Goal: Transaction & Acquisition: Purchase product/service

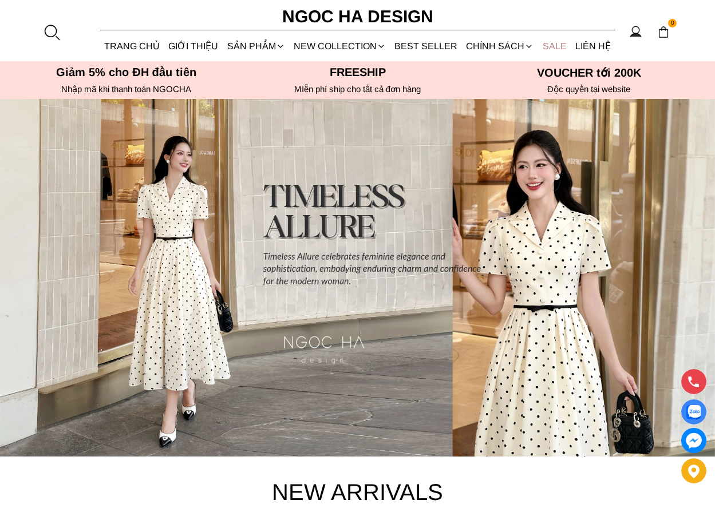
click at [556, 44] on link "SALE" at bounding box center [554, 46] width 33 height 30
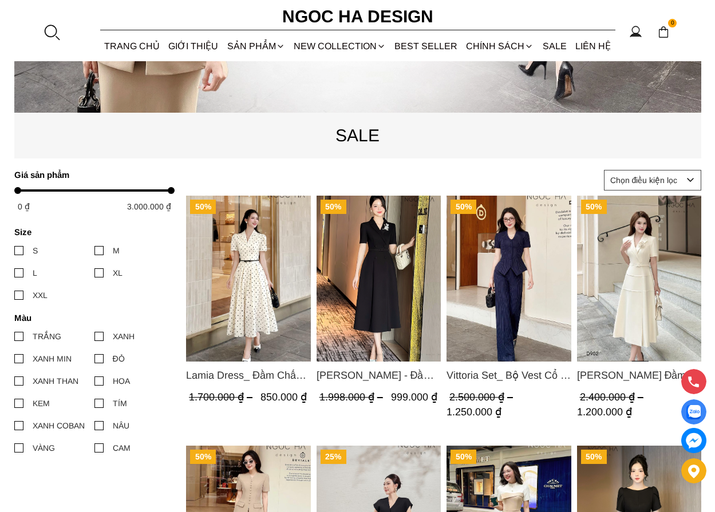
scroll to position [401, 0]
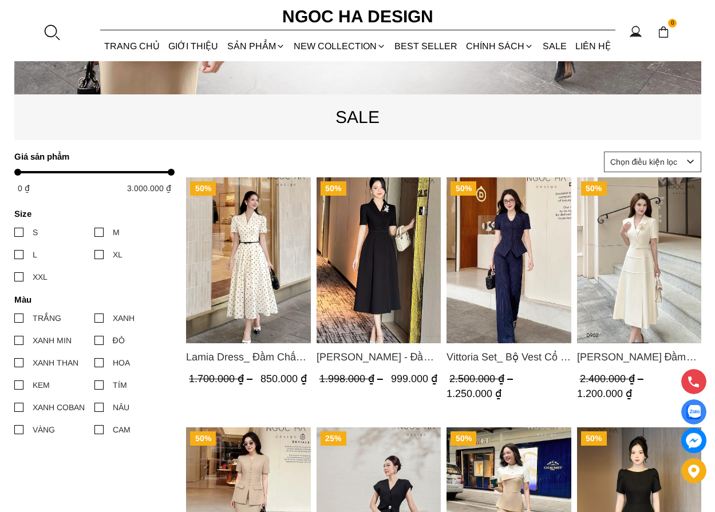
click at [254, 292] on img "Product image - Lamia Dress_ Đầm Chấm Bi Cổ Vest Màu Kem D1003" at bounding box center [248, 260] width 125 height 166
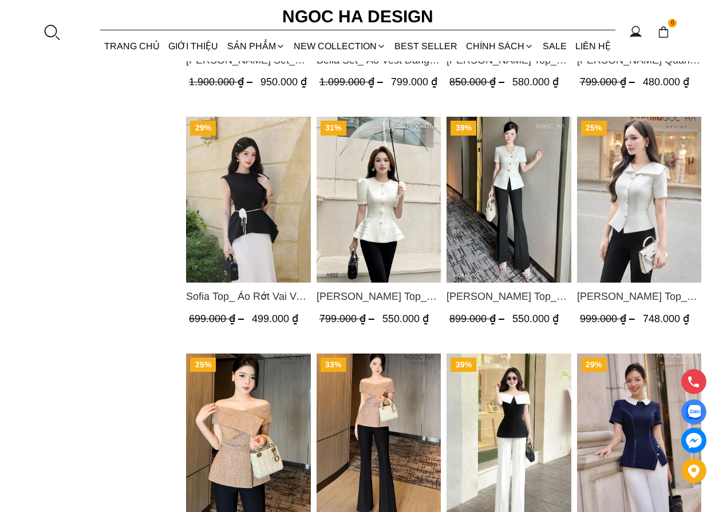
scroll to position [1316, 0]
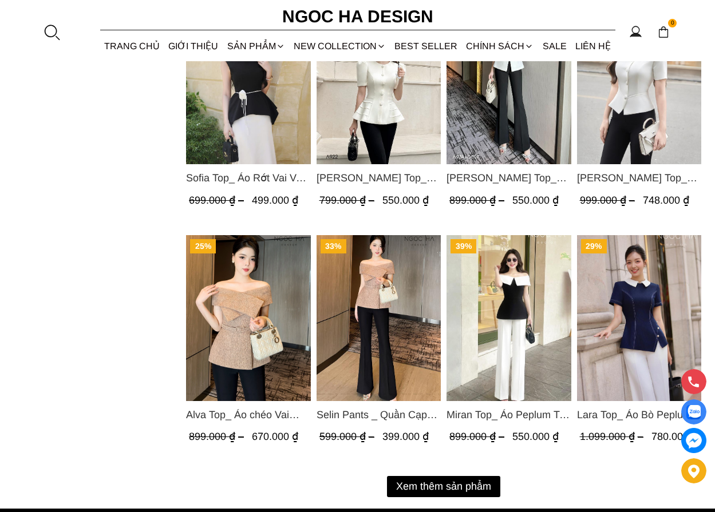
click at [261, 294] on img "Product image - Alva Top_ Áo chéo Vai Kèm Đai Màu Be A822" at bounding box center [248, 318] width 125 height 166
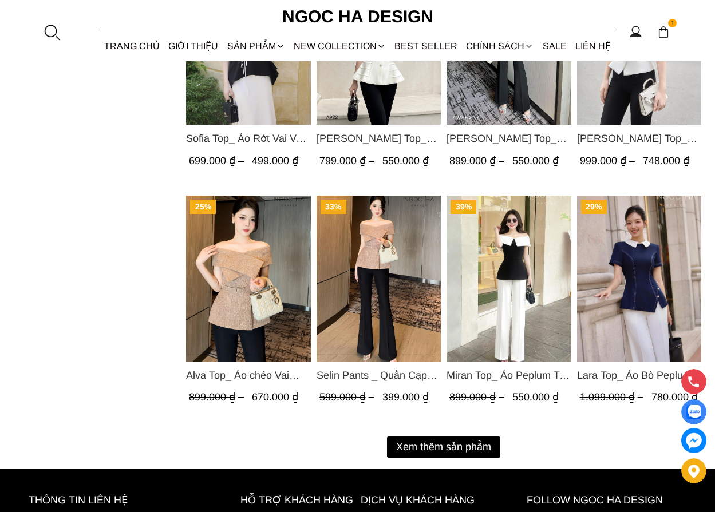
scroll to position [1373, 0]
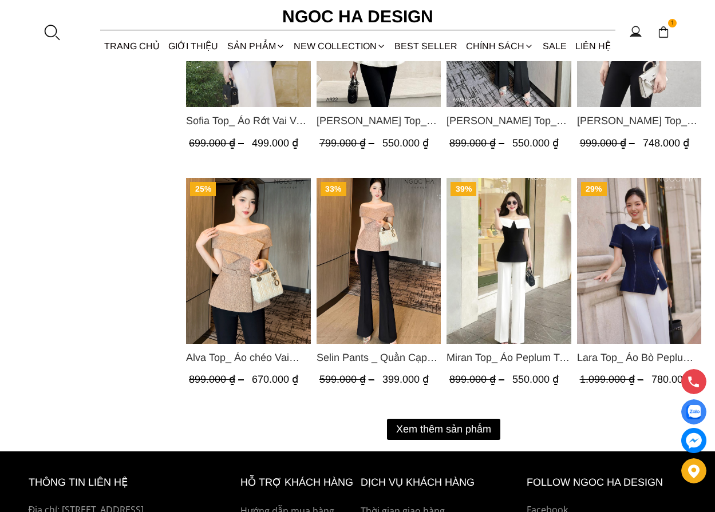
click at [449, 425] on button "Xem thêm sản phẩm" at bounding box center [443, 429] width 113 height 21
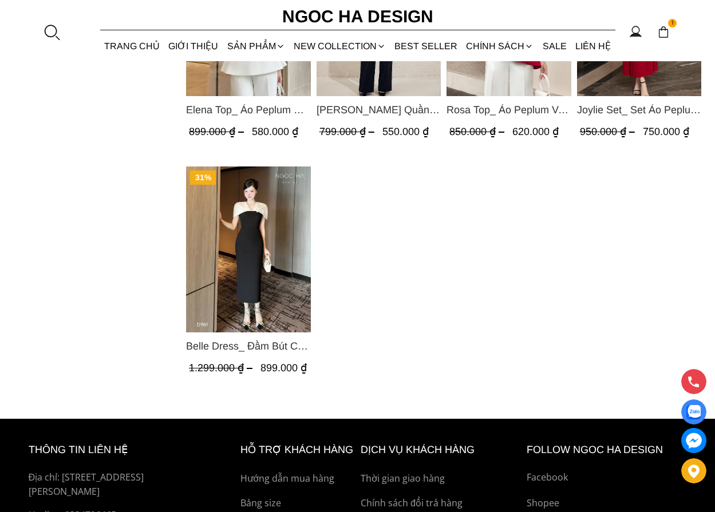
scroll to position [1774, 0]
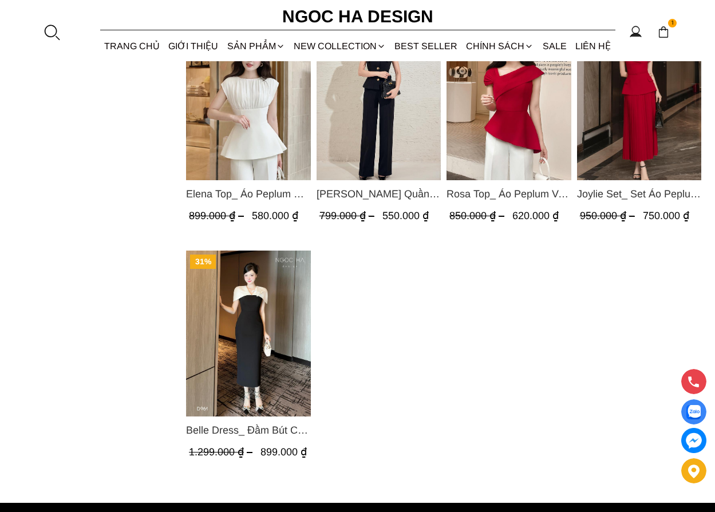
click at [242, 344] on img "Product image - Belle Dress_ Đầm Bút Chì Đen Phối Choàng Vai May Ly Màu Trắng K…" at bounding box center [248, 334] width 125 height 166
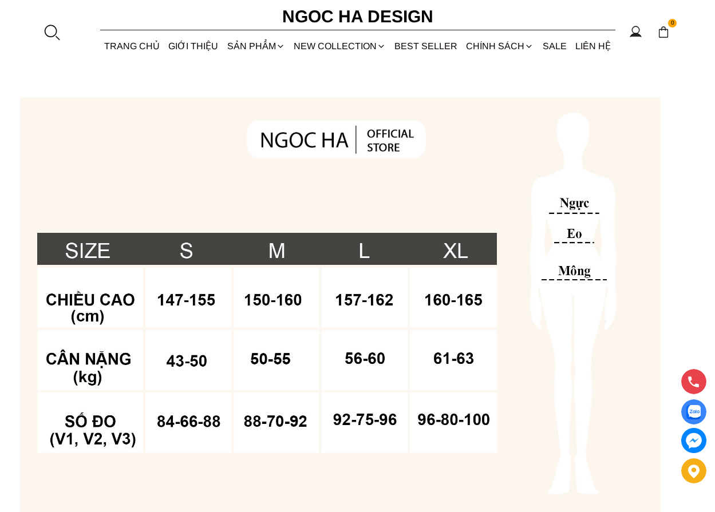
scroll to position [801, 0]
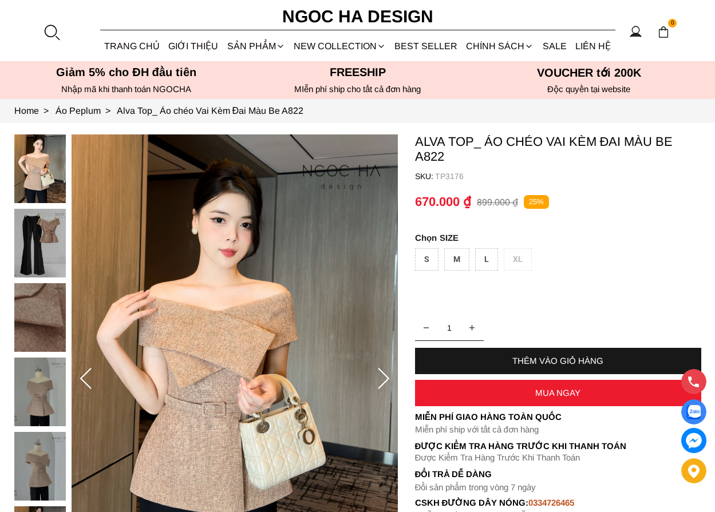
scroll to position [57, 0]
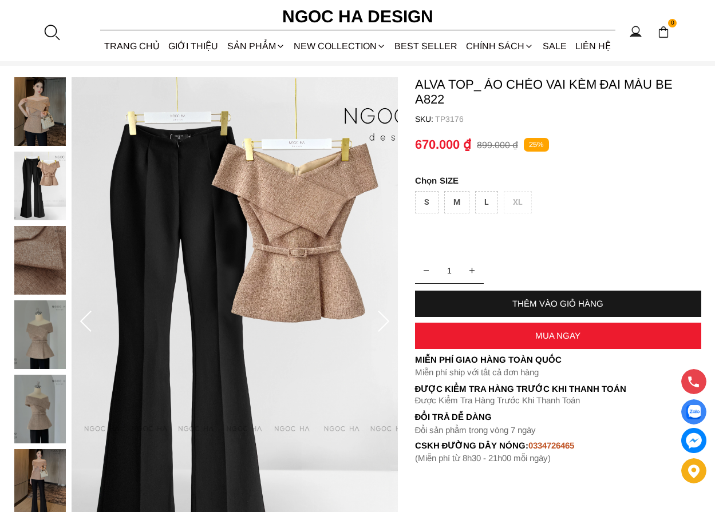
click at [456, 198] on div "M" at bounding box center [456, 202] width 25 height 22
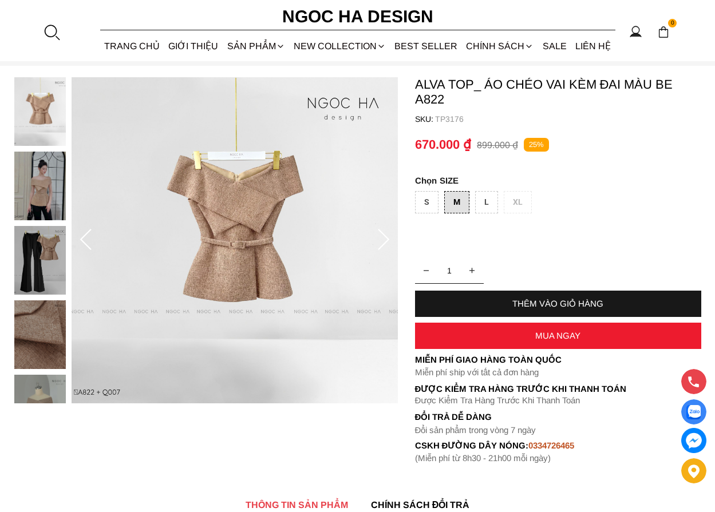
click at [546, 304] on div "THÊM VÀO GIỎ HÀNG" at bounding box center [558, 304] width 286 height 10
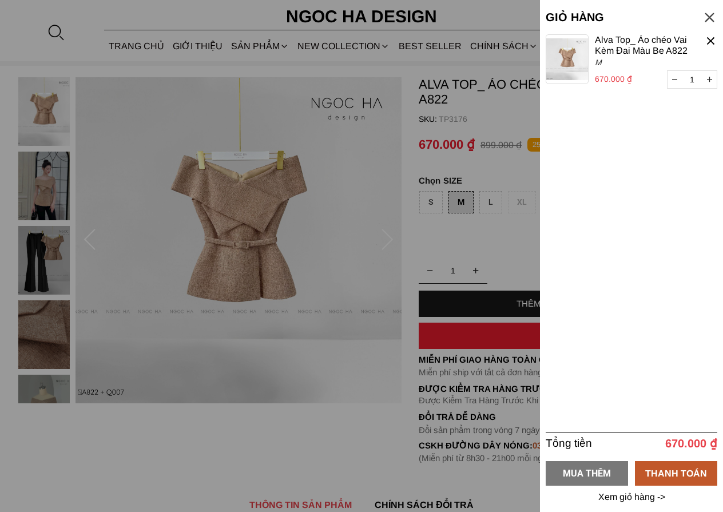
click at [584, 472] on div "MUA THÊM" at bounding box center [587, 473] width 82 height 14
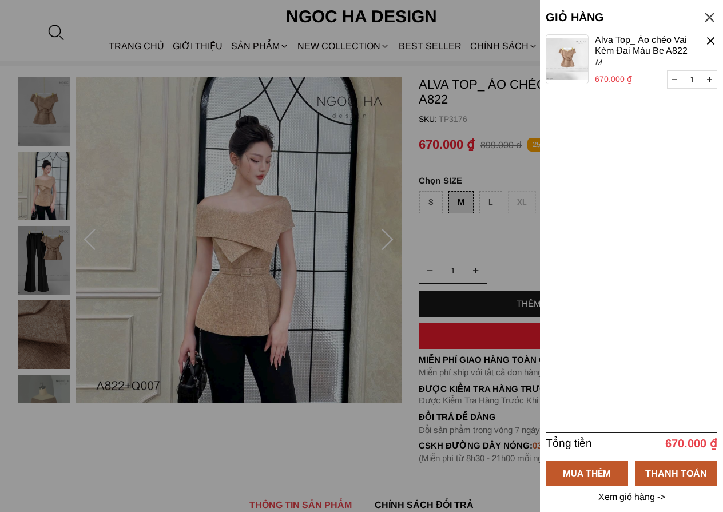
click at [294, 229] on div at bounding box center [361, 256] width 723 height 512
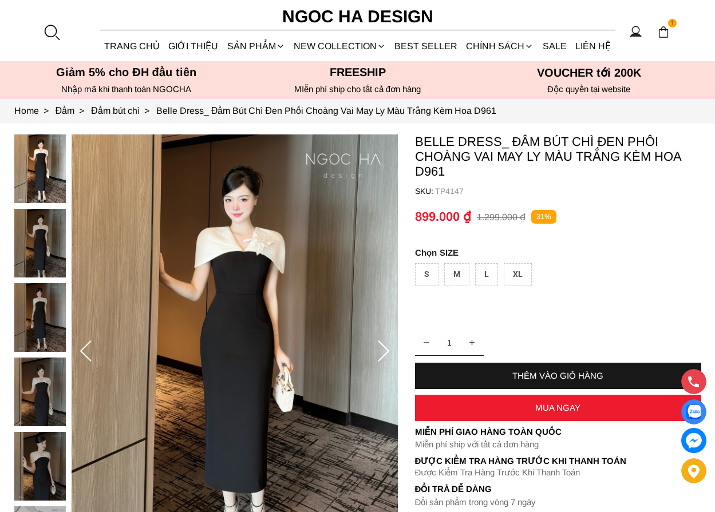
click at [382, 353] on icon at bounding box center [383, 351] width 23 height 23
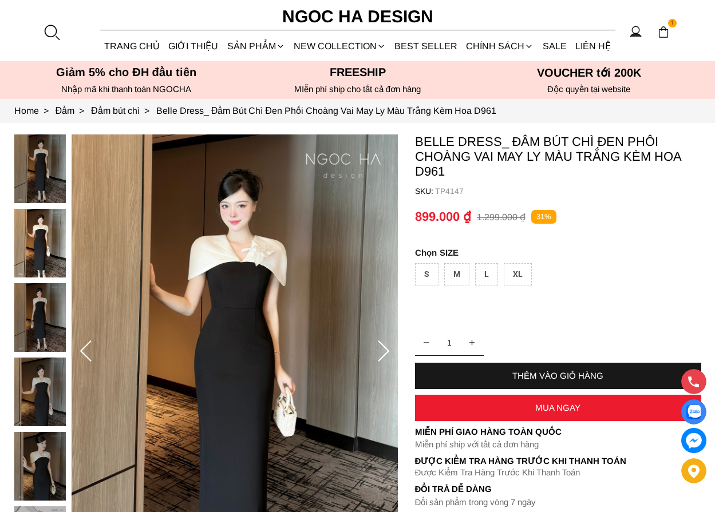
click at [382, 353] on icon at bounding box center [383, 351] width 23 height 23
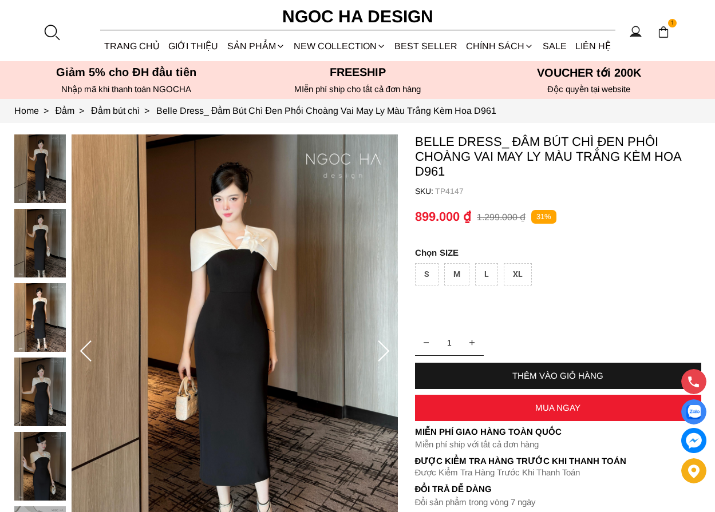
click at [382, 353] on icon at bounding box center [383, 351] width 23 height 23
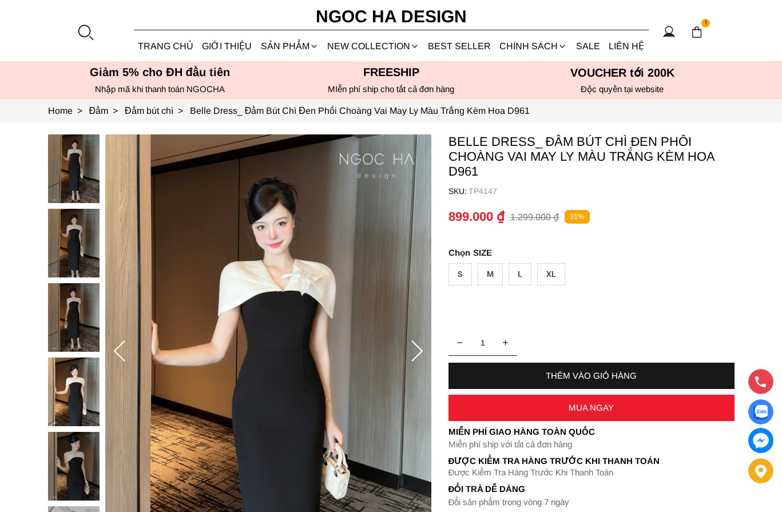
click at [696, 35] on img at bounding box center [697, 32] width 13 height 13
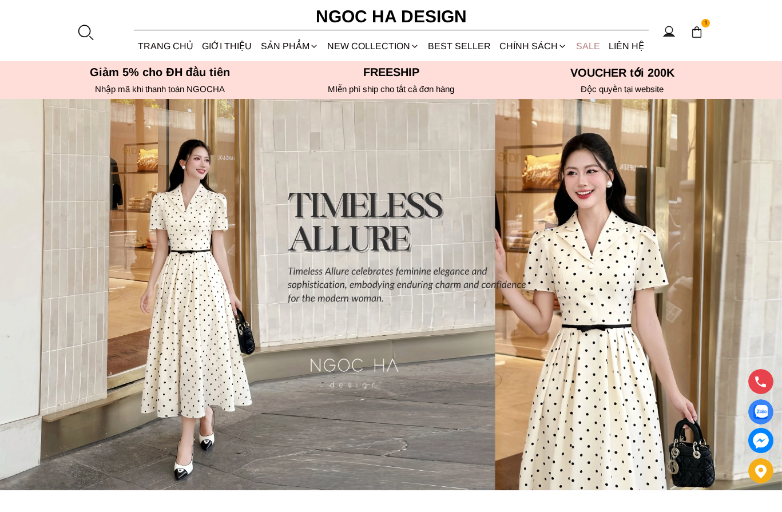
click at [587, 47] on link "SALE" at bounding box center [588, 46] width 33 height 30
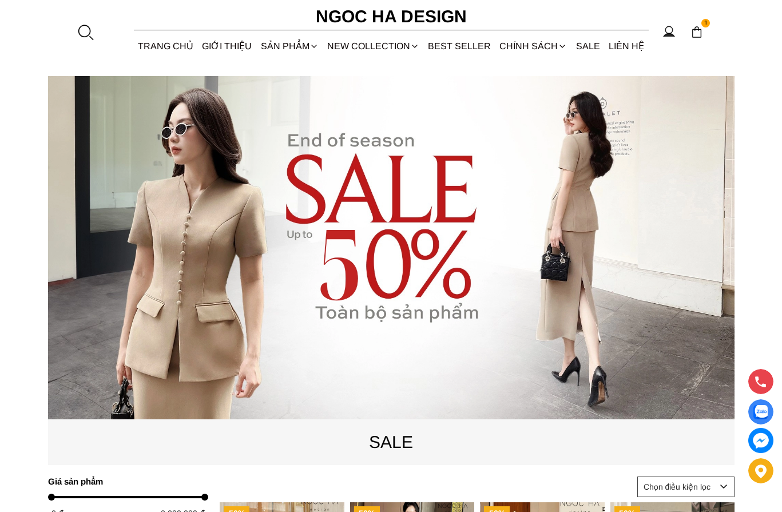
scroll to position [401, 0]
